Goal: Transaction & Acquisition: Purchase product/service

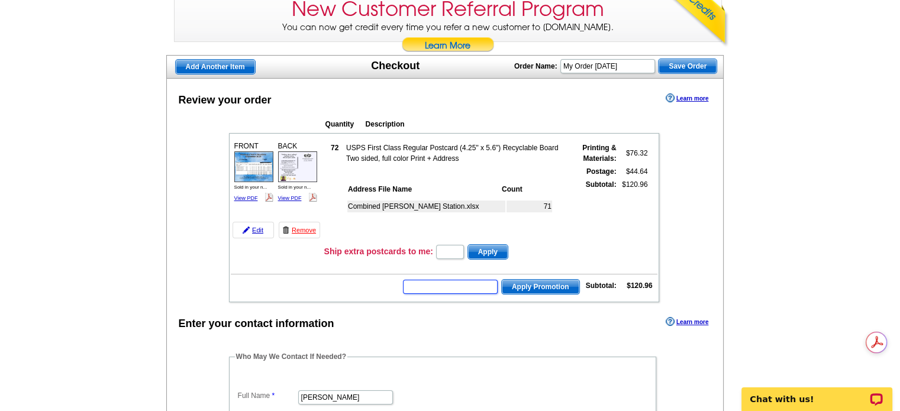
click at [437, 284] on input "text" at bounding box center [450, 287] width 95 height 14
paste input "E3025"
type input "E3025"
click at [529, 284] on span "Apply Promotion" at bounding box center [541, 287] width 78 height 14
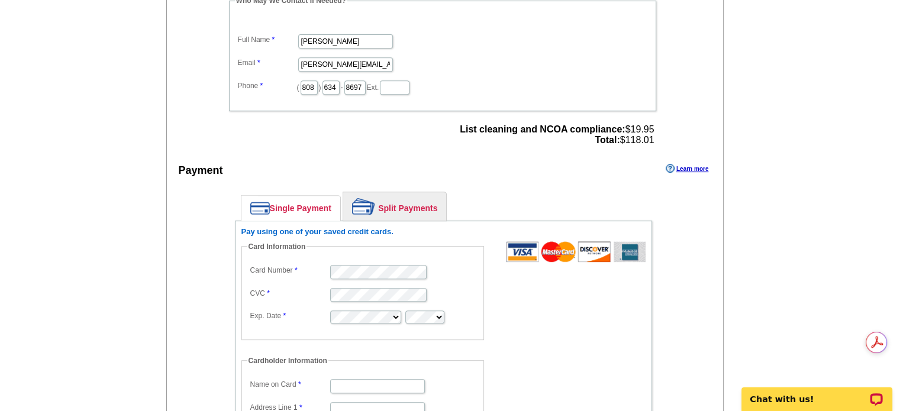
scroll to position [533, 0]
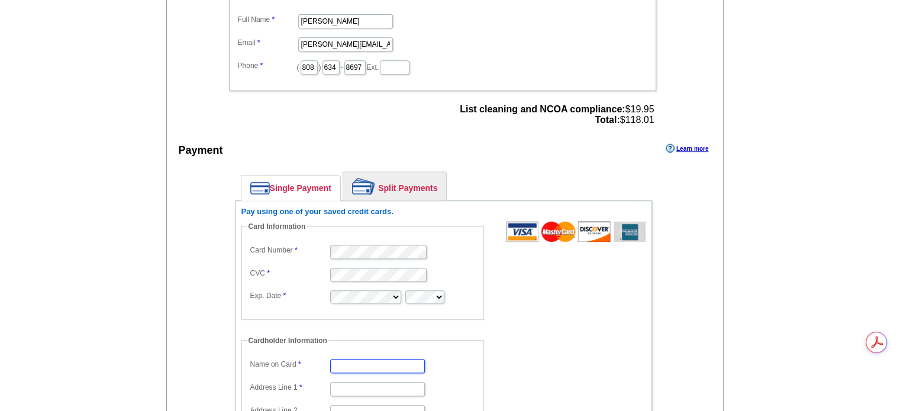
click at [352, 359] on input "Name on Card" at bounding box center [377, 366] width 95 height 14
type input "[PERSON_NAME]"
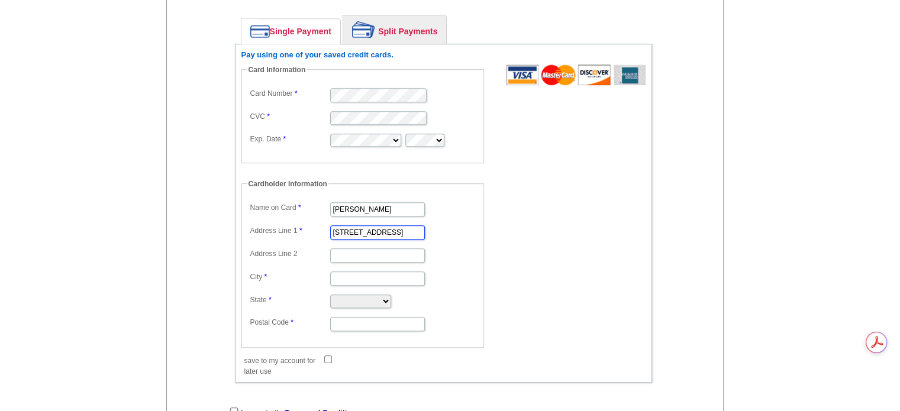
scroll to position [710, 0]
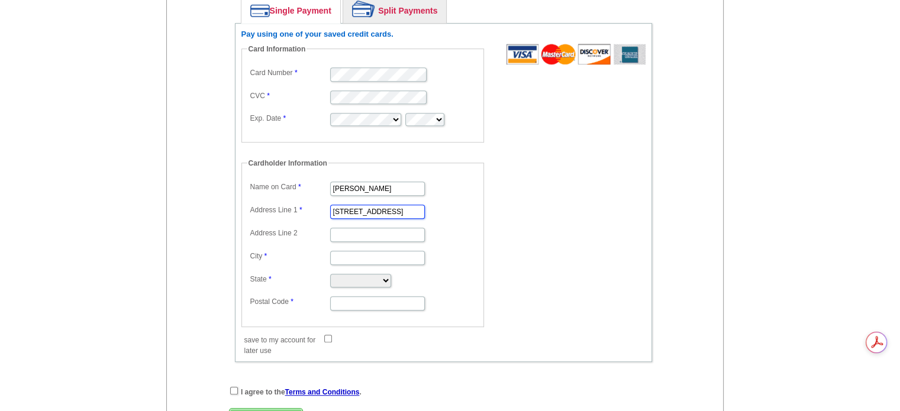
type input "[STREET_ADDRESS]"
click at [344, 251] on input "City" at bounding box center [377, 258] width 95 height 14
type input "Woodbine"
click at [391, 279] on select "[US_STATE] [US_STATE] [US_STATE] [US_STATE] [US_STATE] [US_STATE] [US_STATE] [U…" at bounding box center [360, 281] width 61 height 14
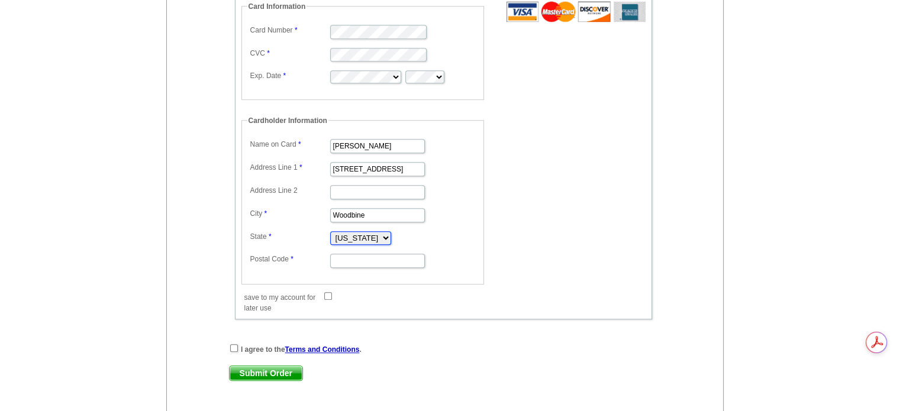
scroll to position [769, 0]
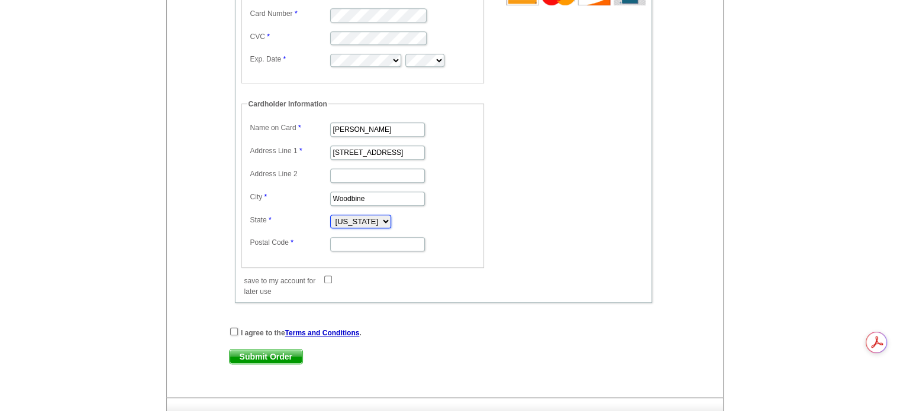
click at [391, 215] on select "[US_STATE] [US_STATE] [US_STATE] [US_STATE] [US_STATE] [US_STATE] [US_STATE] [U…" at bounding box center [360, 222] width 61 height 14
select select "MD"
click at [330, 215] on select "[US_STATE] [US_STATE] [US_STATE] [US_STATE] [US_STATE] [US_STATE] [US_STATE] [U…" at bounding box center [360, 222] width 61 height 14
click at [343, 237] on input "Postal Code" at bounding box center [377, 244] width 95 height 14
type input "21797"
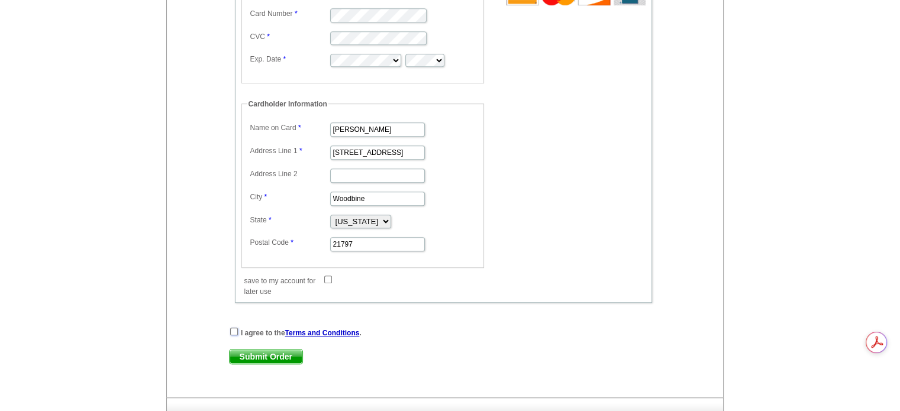
click at [233, 328] on input "checkbox" at bounding box center [234, 332] width 8 height 8
checkbox input "true"
click at [270, 350] on span "Submit Order" at bounding box center [266, 357] width 73 height 14
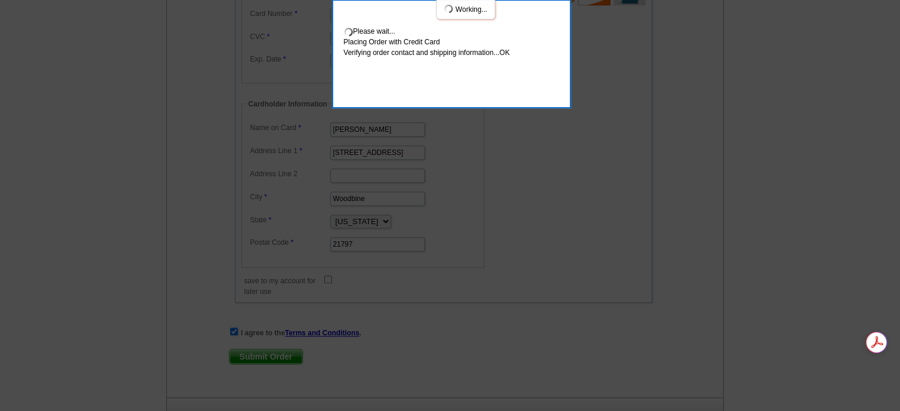
scroll to position [834, 0]
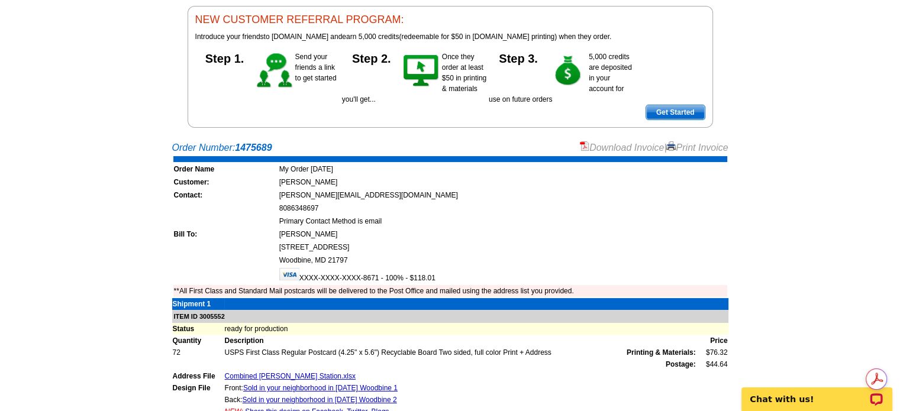
scroll to position [118, 0]
